Goal: Subscribe to service/newsletter

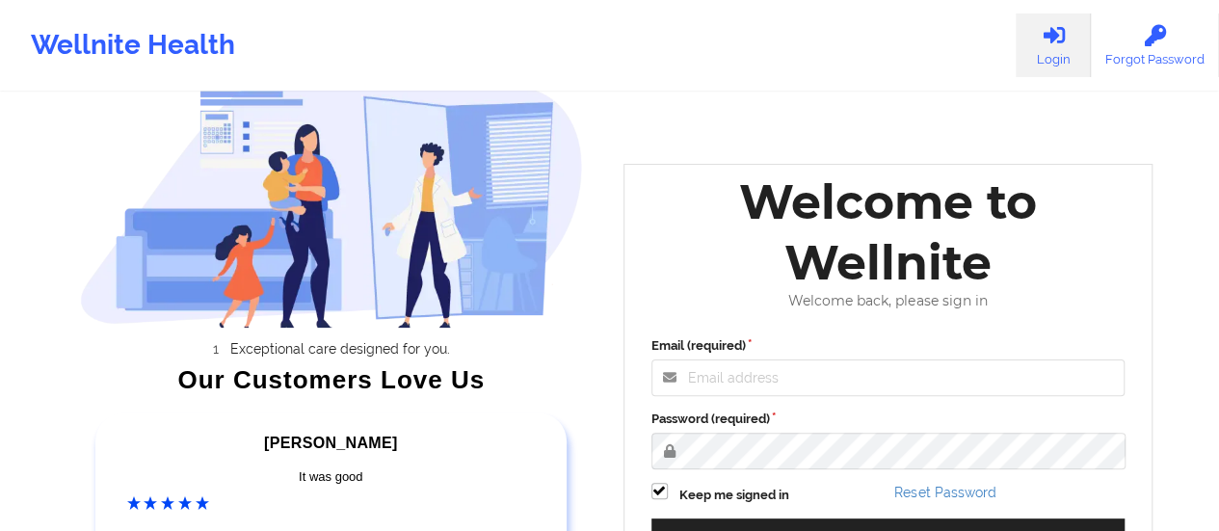
scroll to position [193, 0]
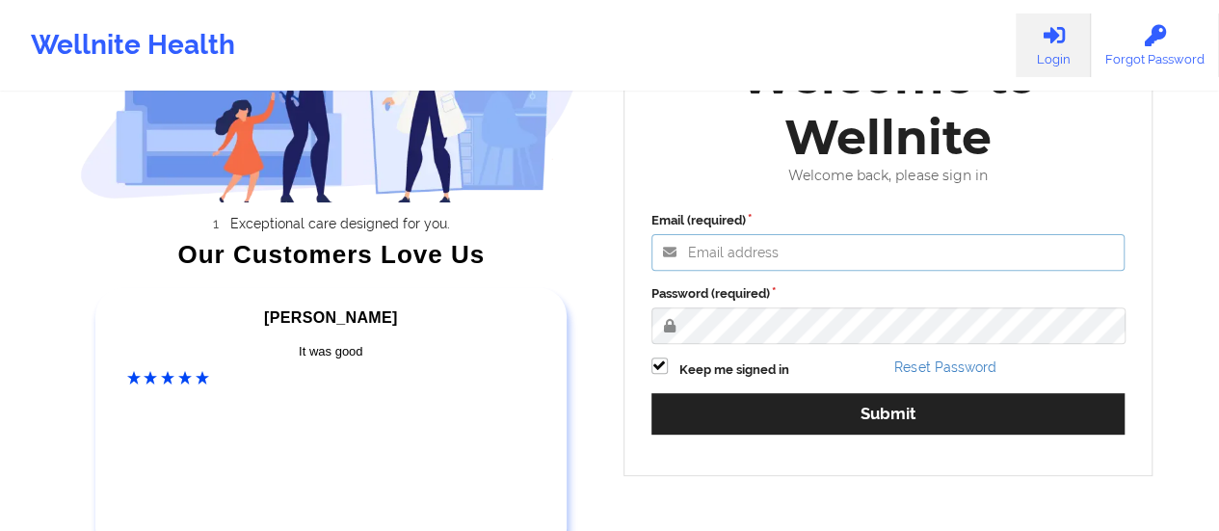
click at [834, 248] on input "Email (required)" at bounding box center [888, 252] width 474 height 37
type input "[PERSON_NAME][EMAIL_ADDRESS][PERSON_NAME][DOMAIN_NAME]"
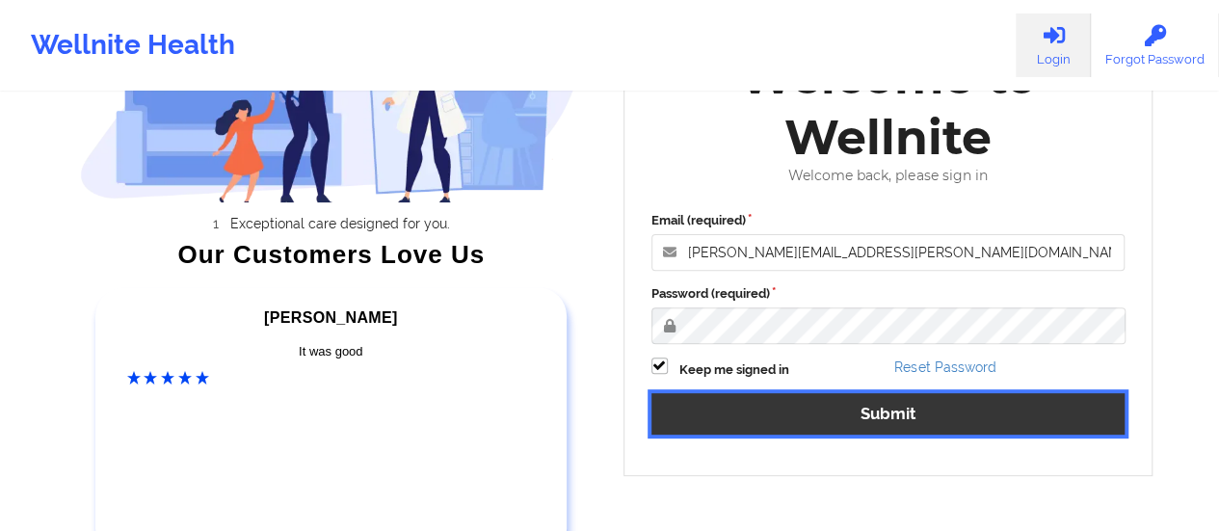
click at [821, 408] on button "Submit" at bounding box center [888, 413] width 474 height 41
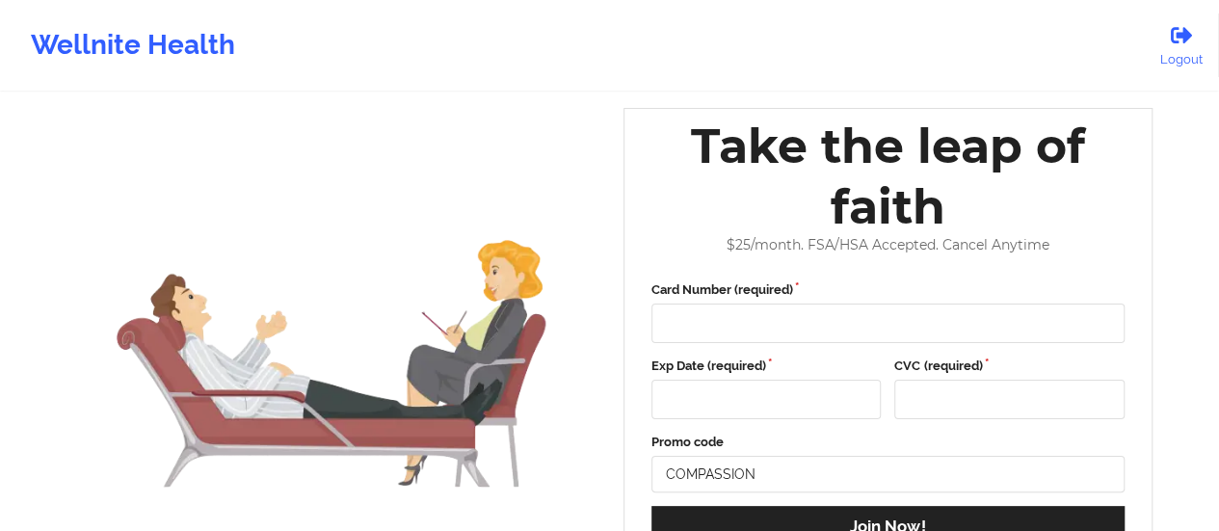
click at [136, 55] on div "Wellnite Health" at bounding box center [133, 45] width 266 height 77
click at [701, 340] on div at bounding box center [888, 322] width 474 height 39
click at [117, 42] on div "Wellnite Health" at bounding box center [133, 45] width 266 height 77
click at [189, 39] on div "Wellnite Health" at bounding box center [133, 45] width 266 height 77
click at [1179, 25] on icon at bounding box center [1180, 35] width 25 height 21
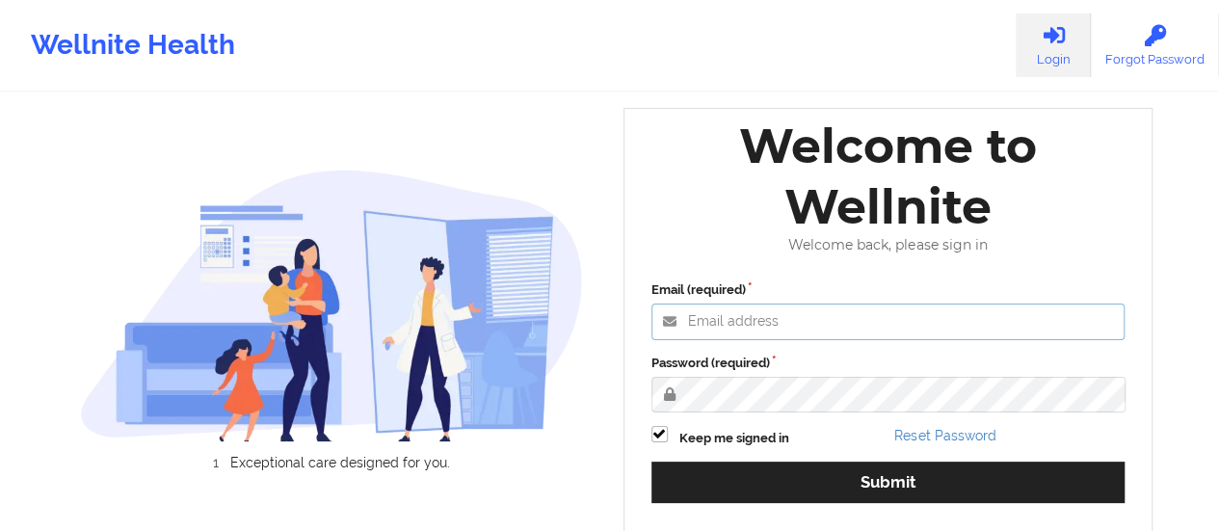
type input "[PERSON_NAME][EMAIL_ADDRESS][PERSON_NAME][DOMAIN_NAME]"
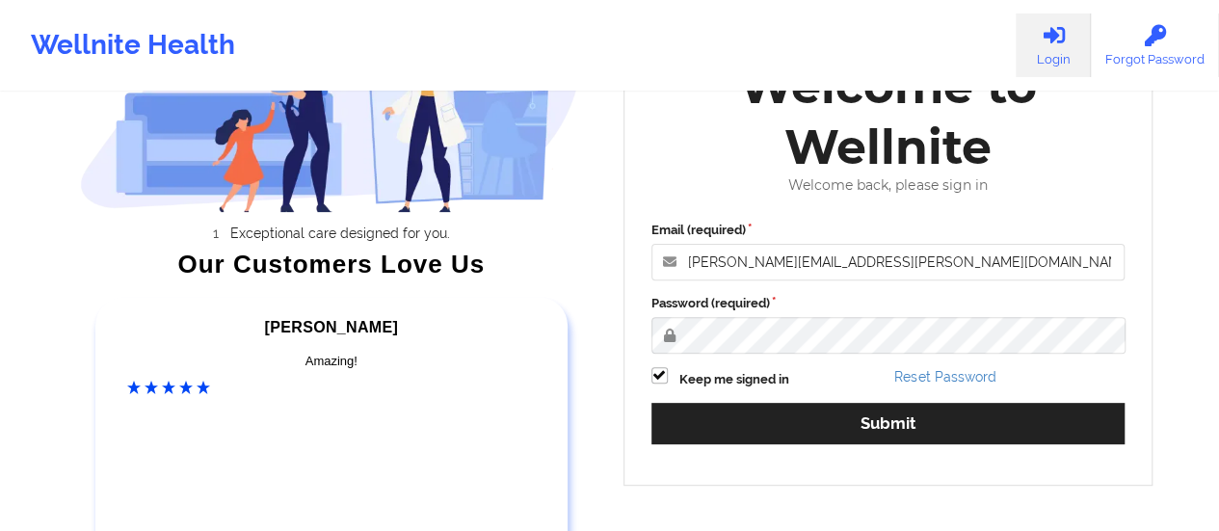
scroll to position [289, 0]
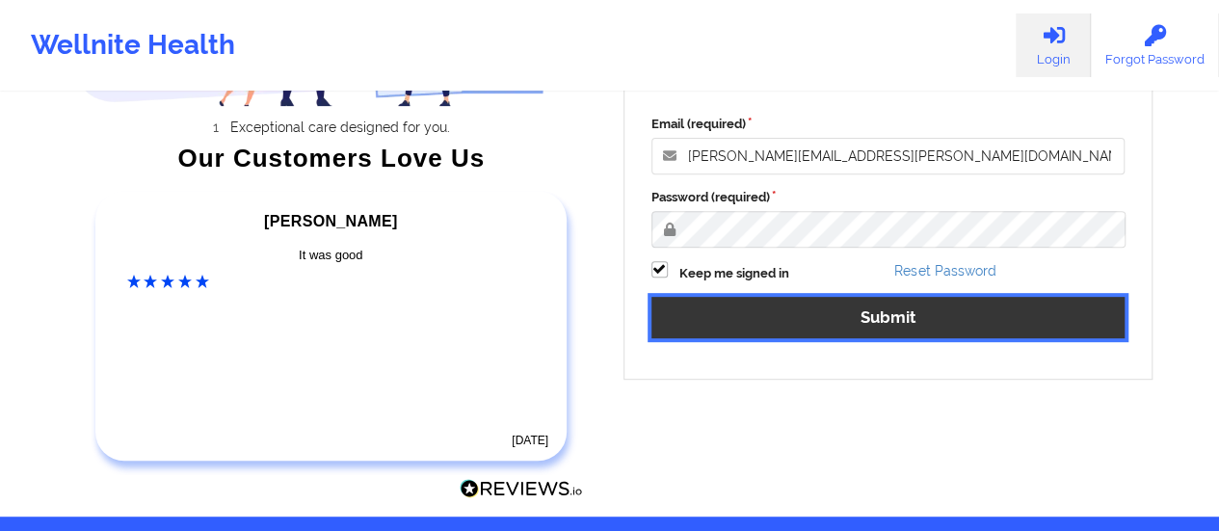
click at [853, 317] on button "Submit" at bounding box center [888, 317] width 474 height 41
